Goal: Find specific page/section

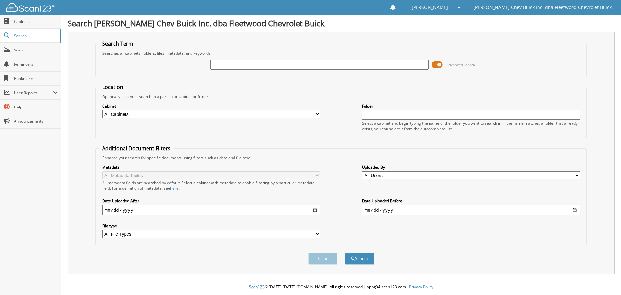
click at [333, 64] on input "text" at bounding box center [319, 65] width 218 height 10
type input "[PERSON_NAME]"
click at [318, 112] on select "All Cabinets A/P BIRD DOG REF'S BUYBACKS CONTRACTS/AGREEMENTS DEAL JACKETS DEAL…" at bounding box center [211, 114] width 218 height 8
select select "10316"
click at [102, 110] on select "All Cabinets A/P BIRD DOG REF'S BUYBACKS CONTRACTS/AGREEMENTS DEAL JACKETS DEAL…" at bounding box center [211, 114] width 218 height 8
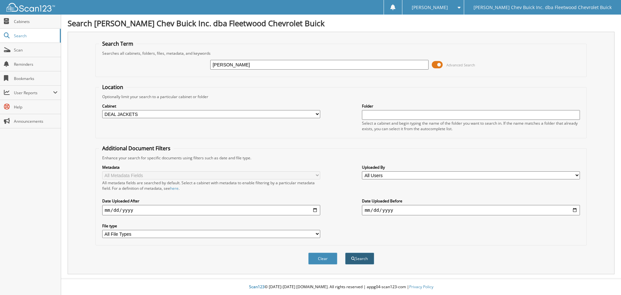
click at [360, 259] on button "Search" at bounding box center [359, 258] width 29 height 12
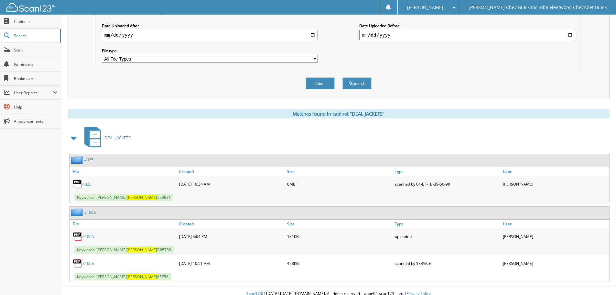
scroll to position [182, 0]
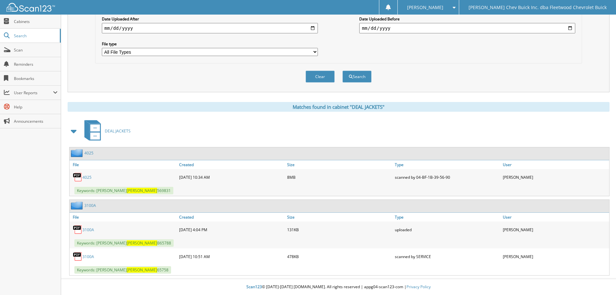
click at [85, 177] on link "4025" at bounding box center [86, 176] width 9 height 5
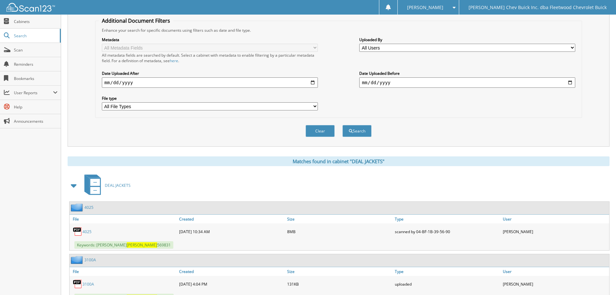
scroll to position [0, 0]
